Goal: Contribute content

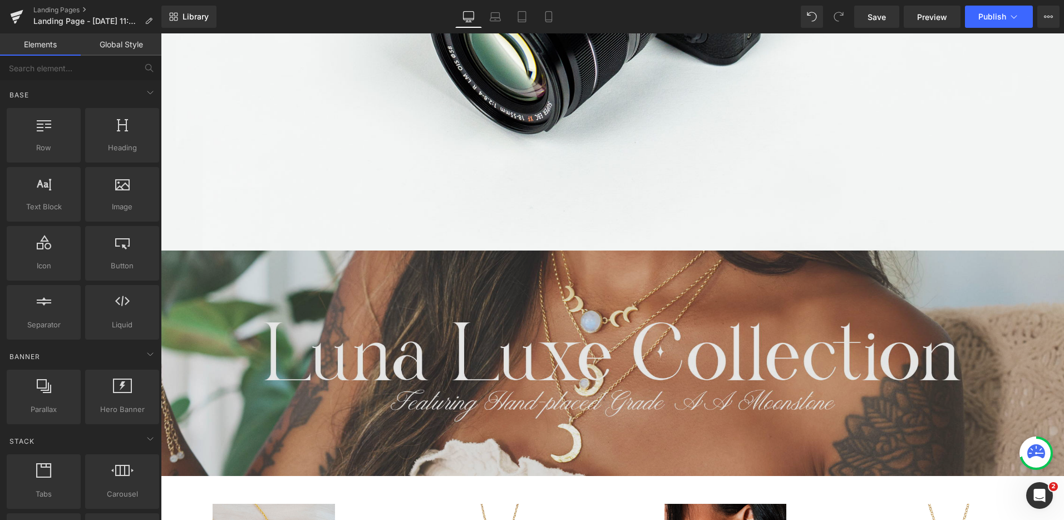
scroll to position [1150, 0]
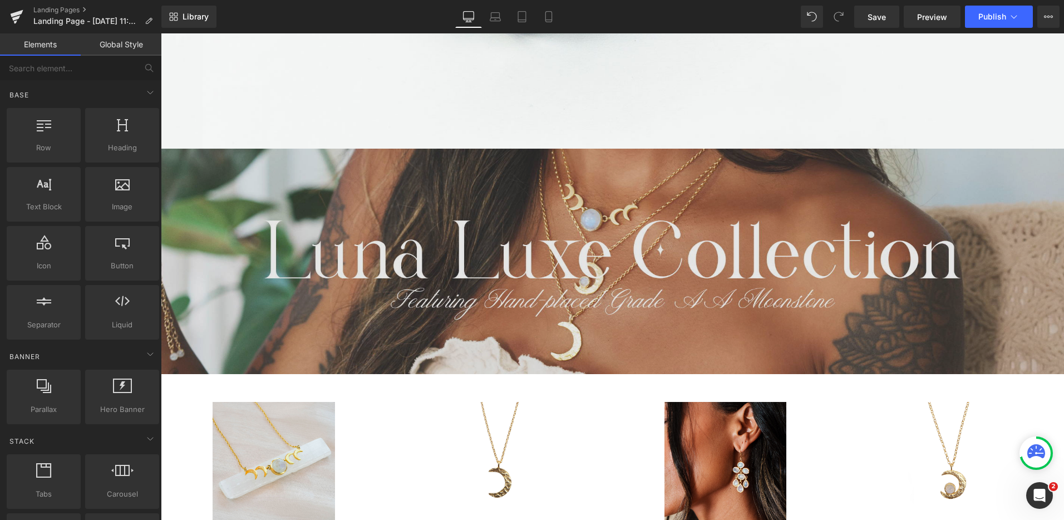
click at [732, 280] on img at bounding box center [613, 262] width 904 height 226
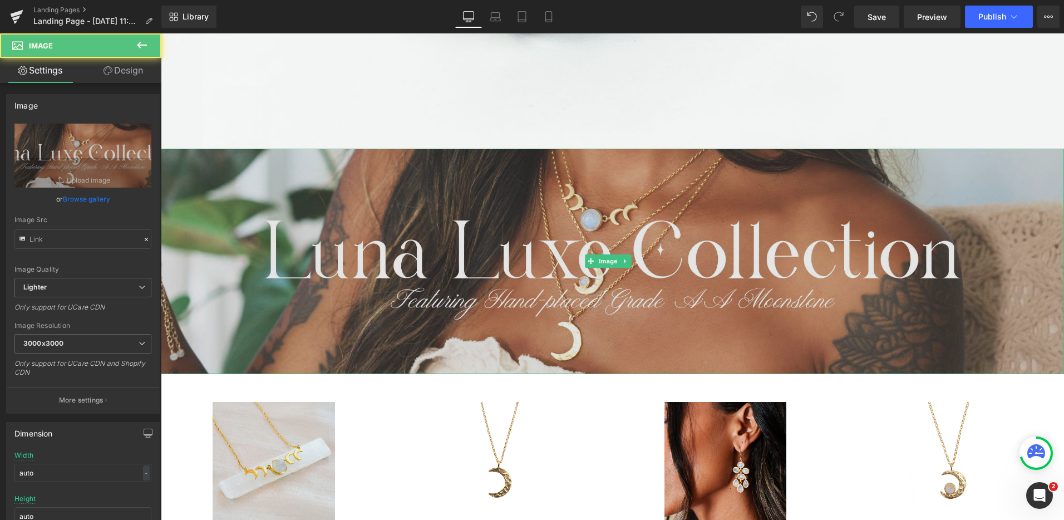
type input "[URL][DOMAIN_NAME][PERSON_NAME]"
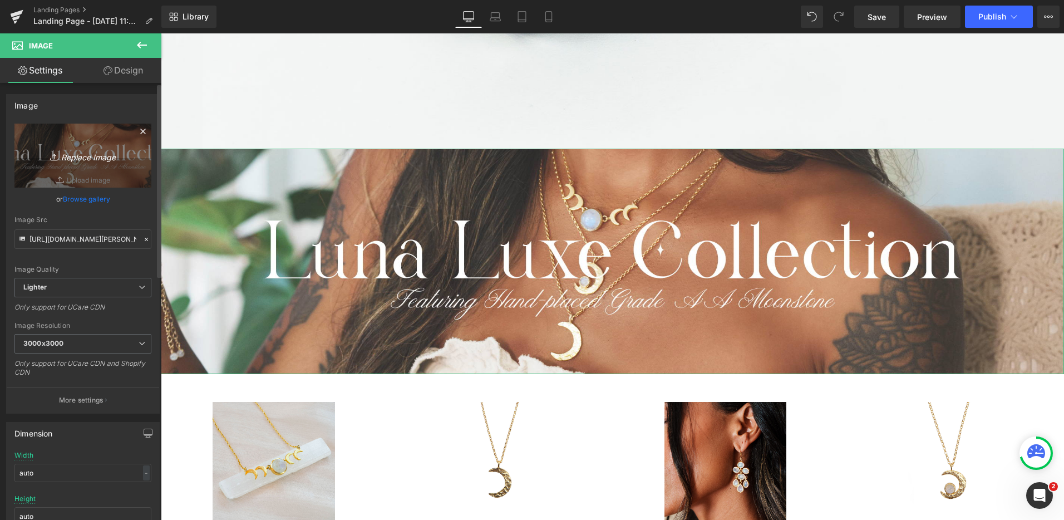
click at [67, 160] on icon "Replace Image" at bounding box center [82, 156] width 89 height 14
type input "C:\fakepath\DESKTOP COLLECTION BANNER.png"
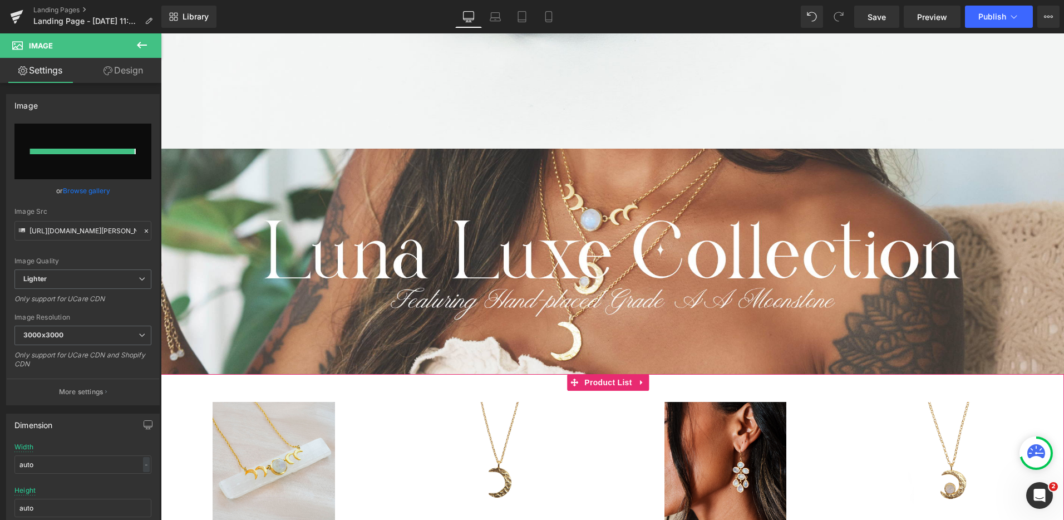
type input "[URL][DOMAIN_NAME]"
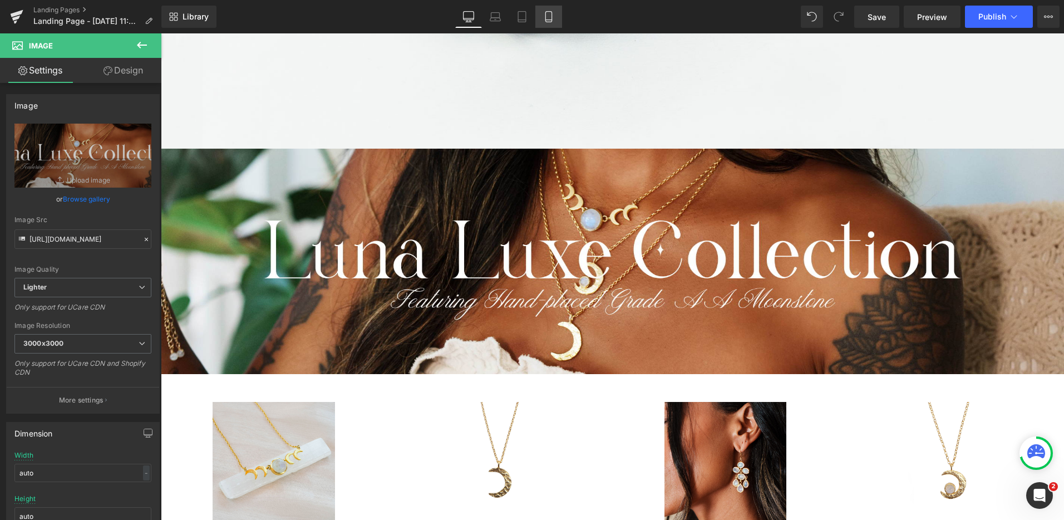
click at [548, 18] on icon at bounding box center [548, 16] width 11 height 11
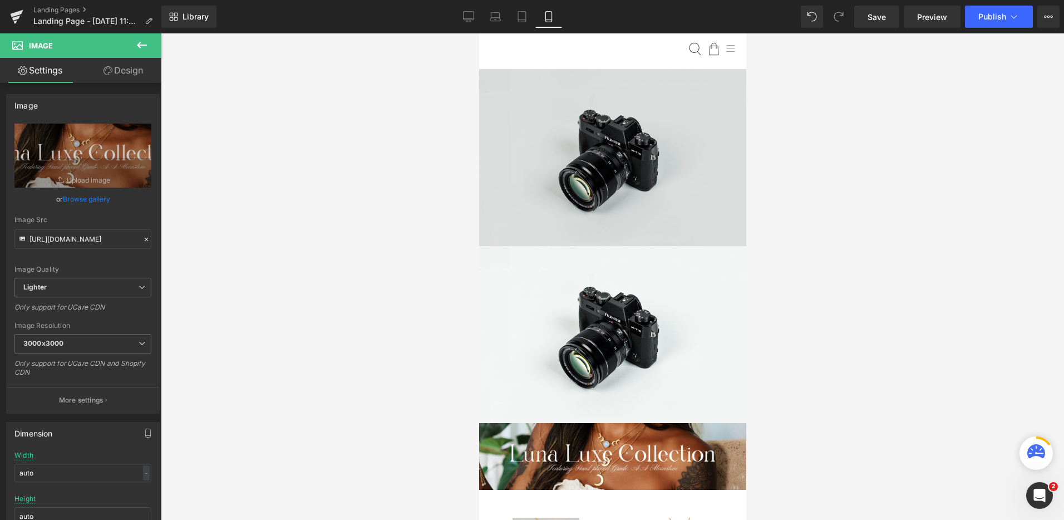
scroll to position [0, 0]
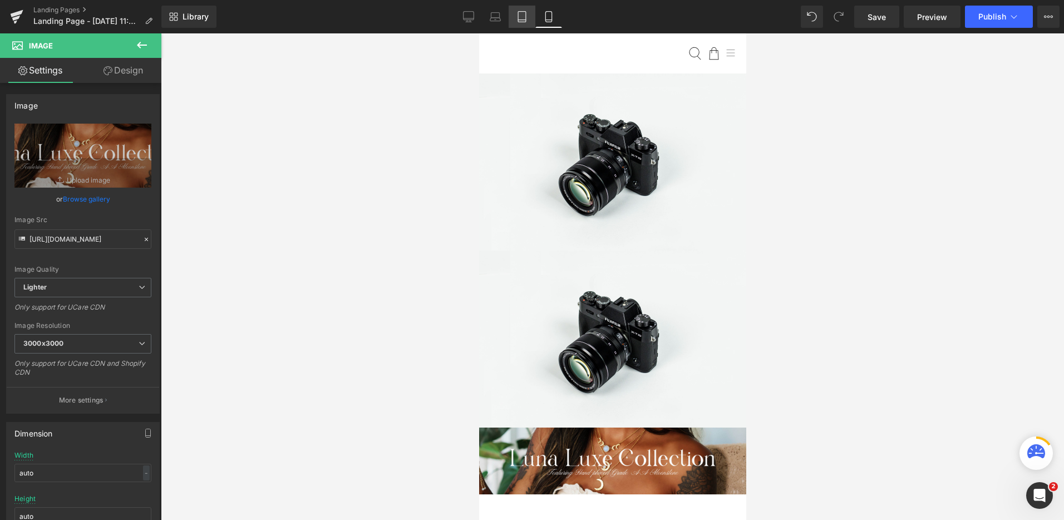
click at [518, 24] on link "Tablet" at bounding box center [522, 17] width 27 height 22
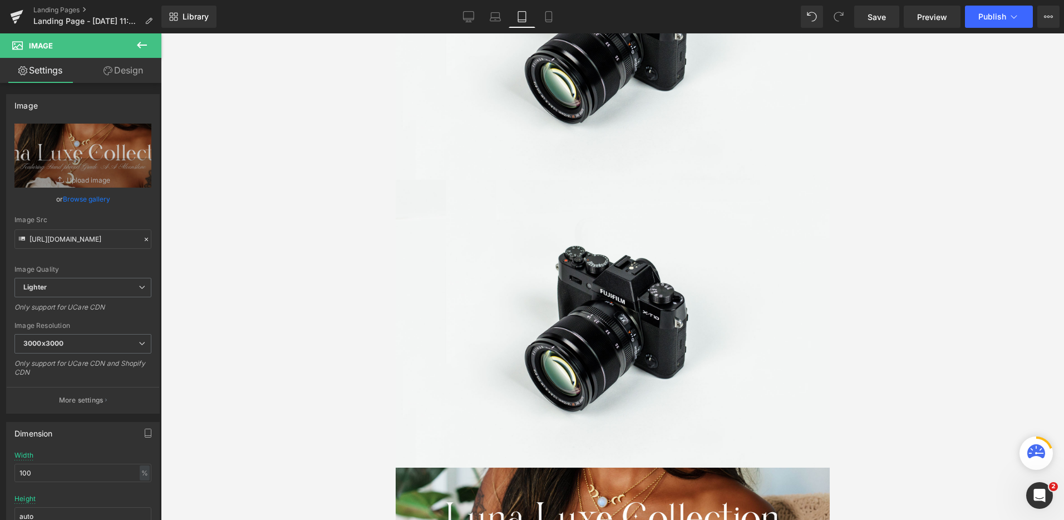
scroll to position [221, 0]
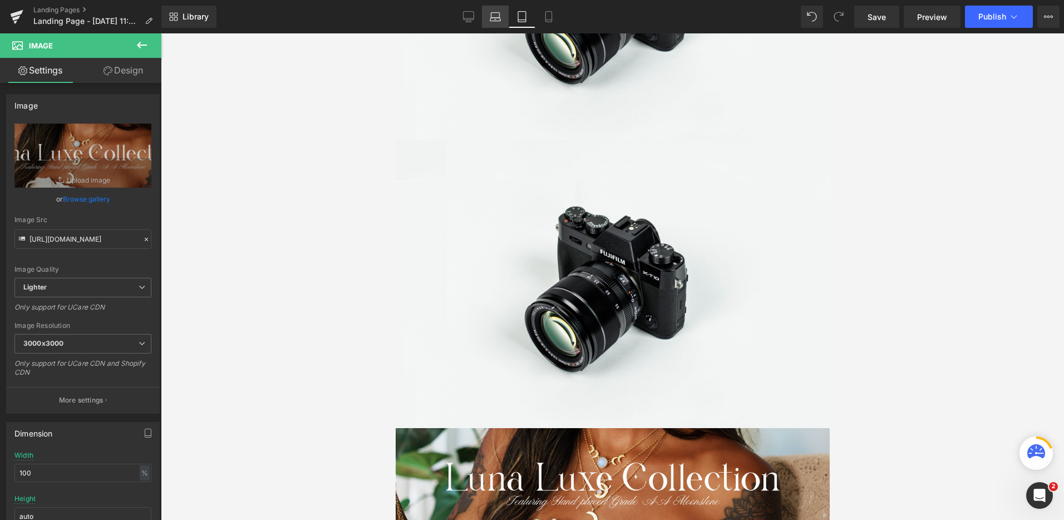
click at [500, 24] on link "Laptop" at bounding box center [495, 17] width 27 height 22
type input "auto"
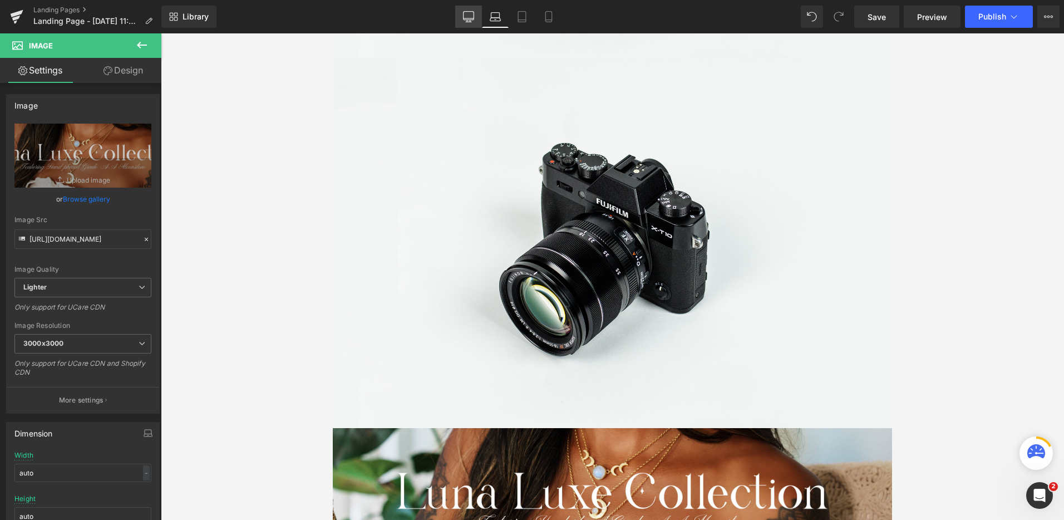
click at [475, 23] on link "Desktop" at bounding box center [468, 17] width 27 height 22
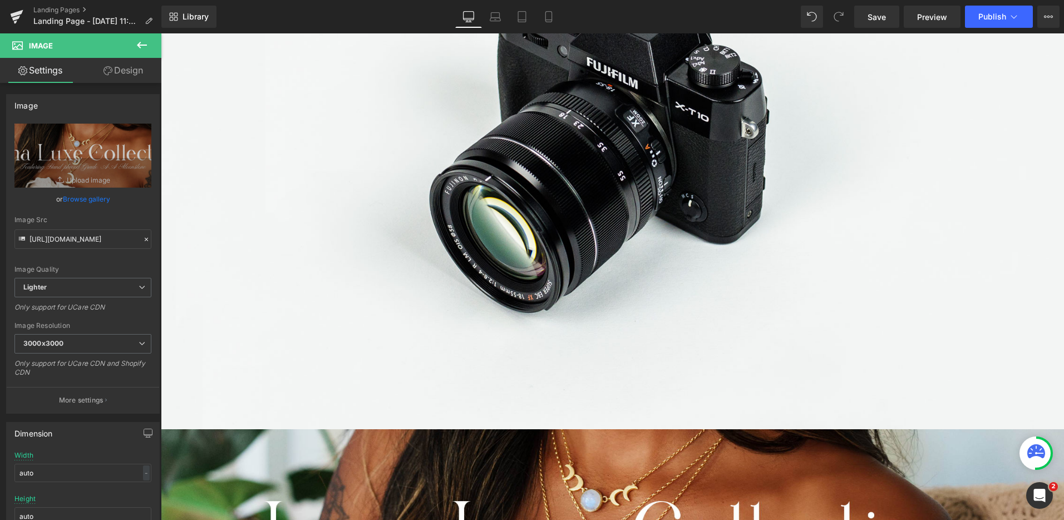
scroll to position [870, 0]
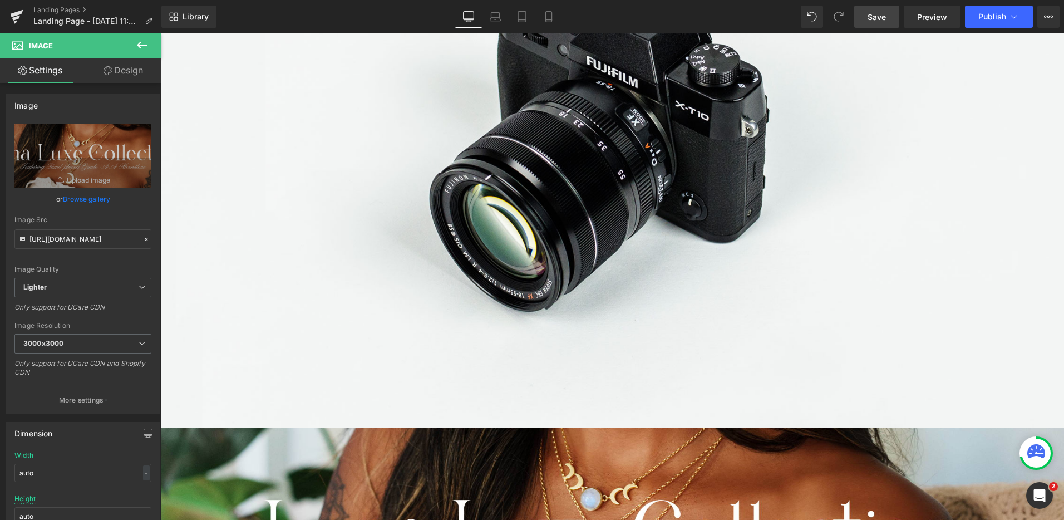
drag, startPoint x: 885, startPoint y: 18, endPoint x: 777, endPoint y: 214, distance: 224.5
click at [885, 18] on span "Save" at bounding box center [877, 17] width 18 height 12
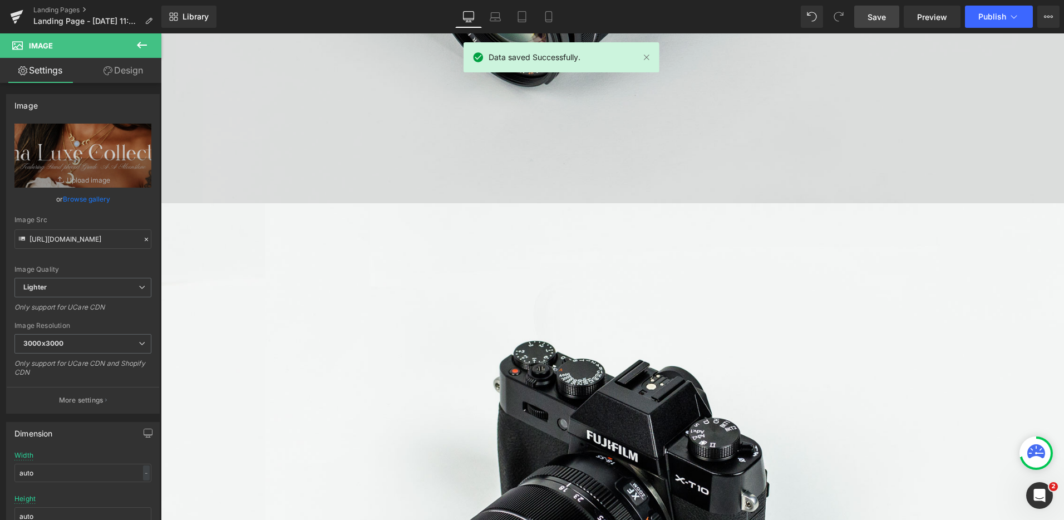
scroll to position [0, 0]
